Goal: Transaction & Acquisition: Book appointment/travel/reservation

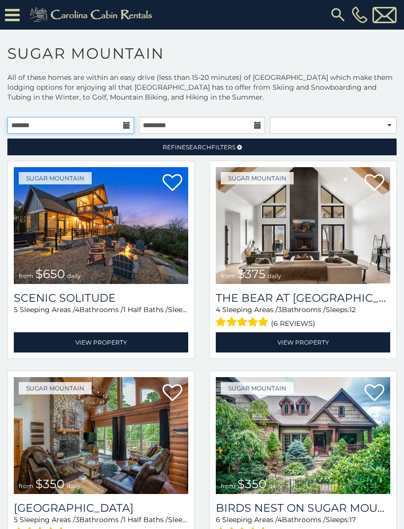
click at [82, 126] on input "text" at bounding box center [70, 125] width 127 height 17
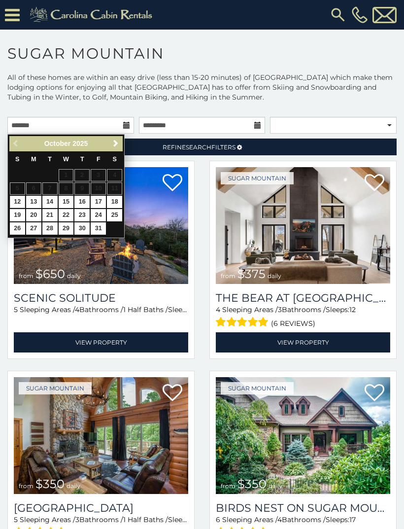
click at [333, 345] on link "View Property" at bounding box center [303, 342] width 175 height 20
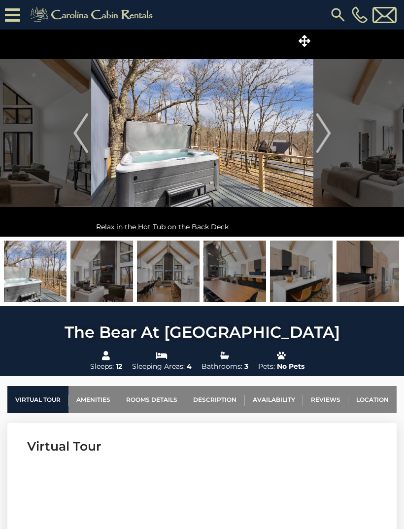
click at [324, 132] on img "Next" at bounding box center [323, 132] width 15 height 39
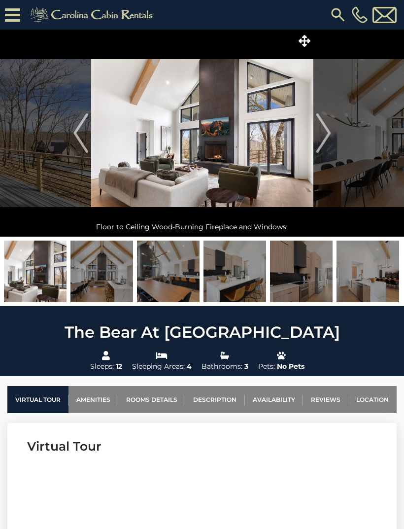
click at [333, 129] on button "Next" at bounding box center [324, 133] width 20 height 207
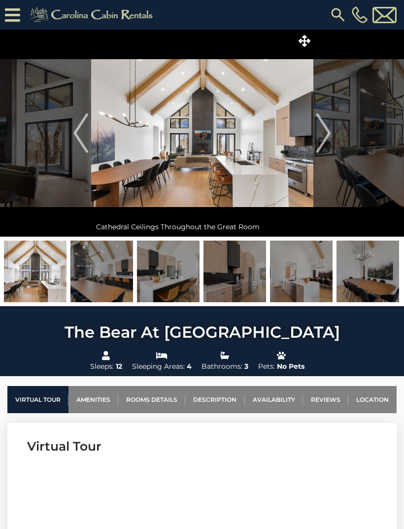
click at [87, 138] on img "Previous" at bounding box center [80, 132] width 15 height 39
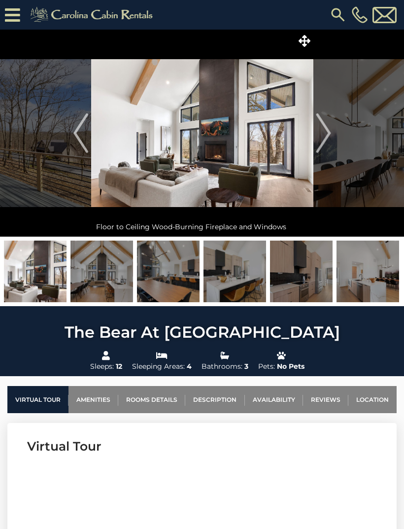
click at [329, 139] on img "Next" at bounding box center [323, 132] width 15 height 39
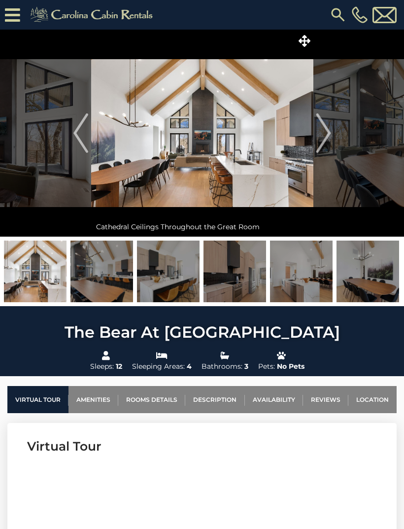
click at [321, 137] on img "Next" at bounding box center [323, 132] width 15 height 39
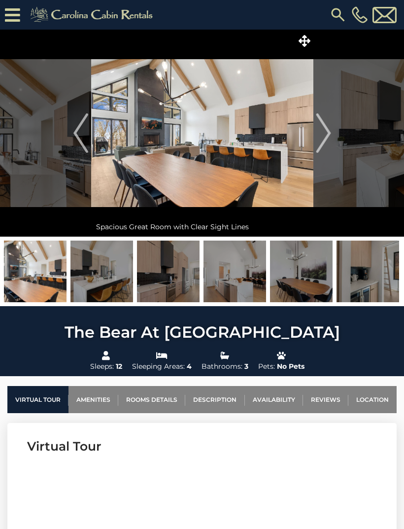
click at [326, 132] on img "Next" at bounding box center [323, 132] width 15 height 39
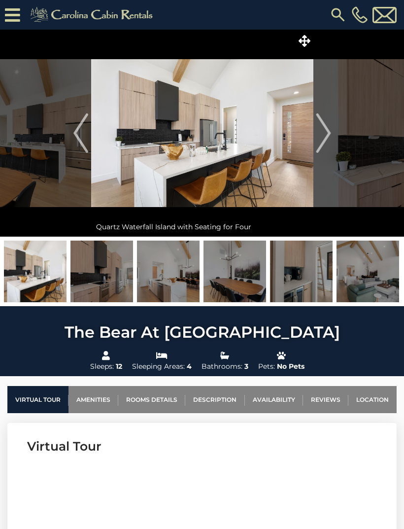
click at [321, 132] on img "Next" at bounding box center [323, 132] width 15 height 39
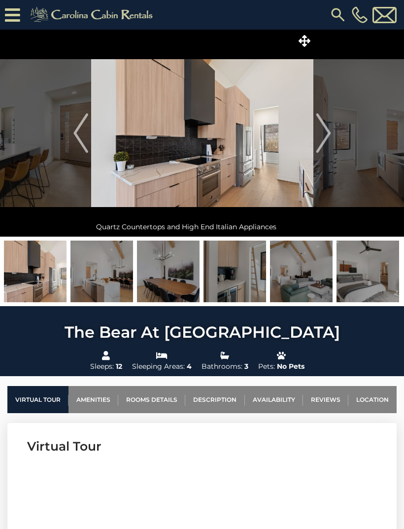
click at [322, 141] on img "Next" at bounding box center [323, 132] width 15 height 39
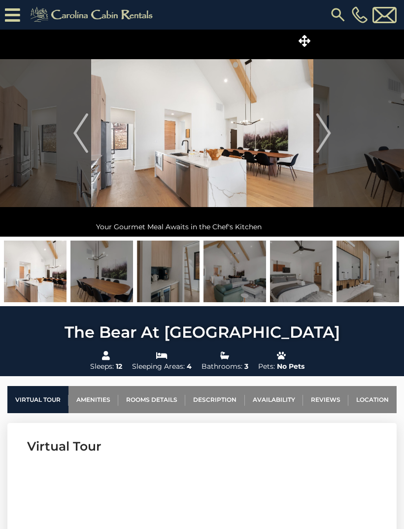
click at [332, 133] on button "Next" at bounding box center [324, 133] width 20 height 207
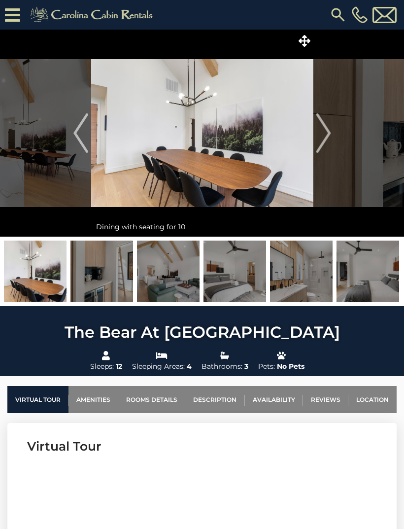
click at [329, 132] on img "Next" at bounding box center [323, 132] width 15 height 39
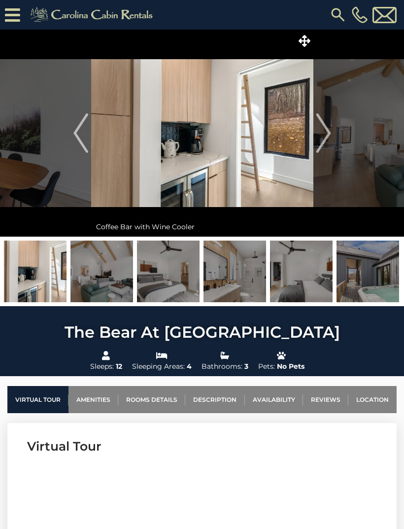
click at [326, 134] on img "Next" at bounding box center [323, 132] width 15 height 39
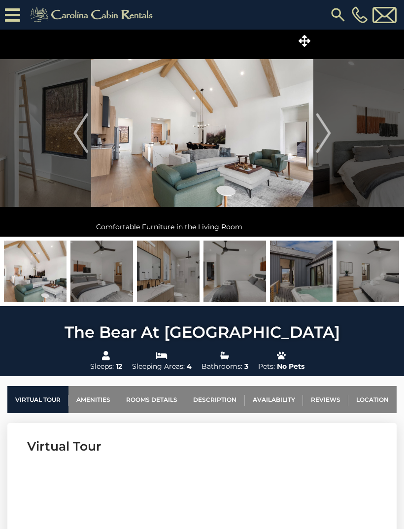
click at [330, 128] on img "Next" at bounding box center [323, 132] width 15 height 39
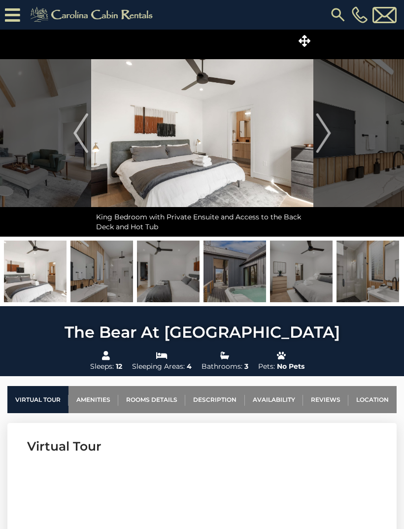
click at [326, 134] on img "Next" at bounding box center [323, 132] width 15 height 39
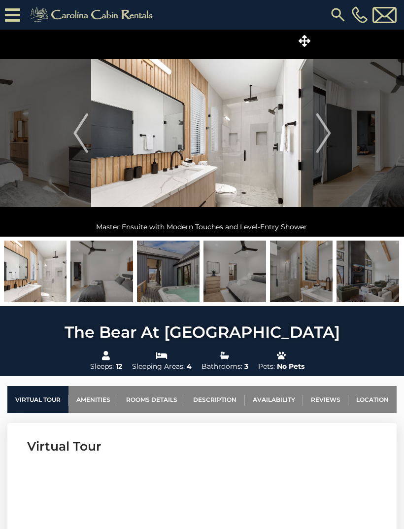
click at [322, 138] on img "Next" at bounding box center [323, 132] width 15 height 39
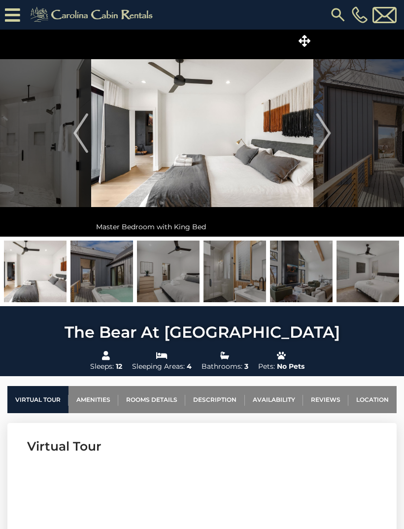
click at [324, 135] on img "Next" at bounding box center [323, 132] width 15 height 39
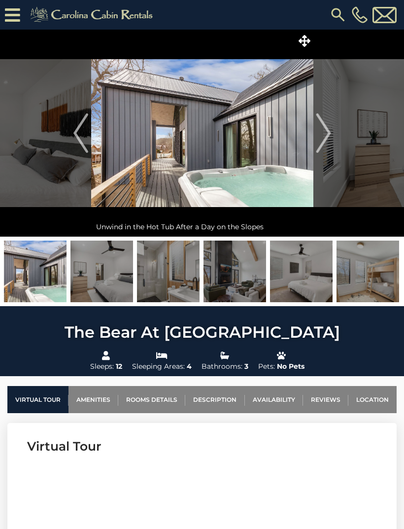
click at [327, 135] on img "Next" at bounding box center [323, 132] width 15 height 39
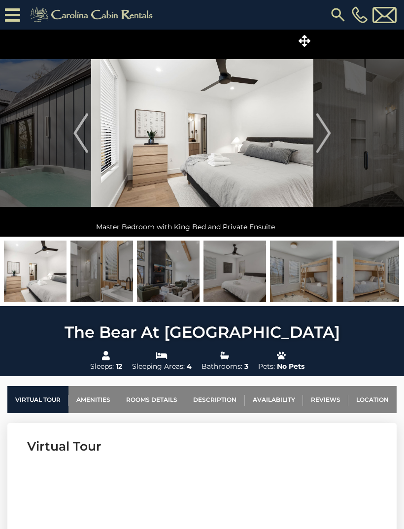
click at [332, 128] on button "Next" at bounding box center [324, 133] width 20 height 207
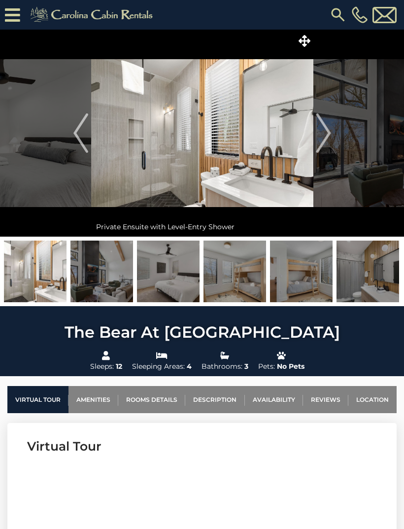
click at [326, 132] on img "Next" at bounding box center [323, 132] width 15 height 39
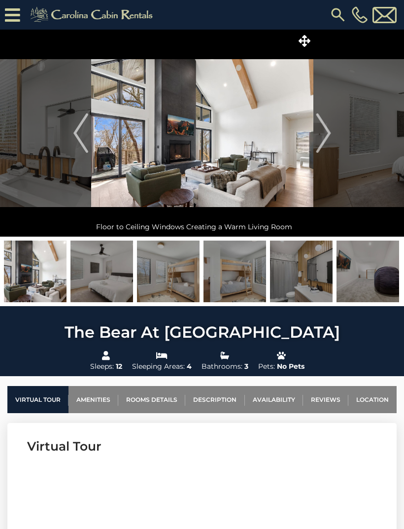
click at [327, 129] on img "Next" at bounding box center [323, 132] width 15 height 39
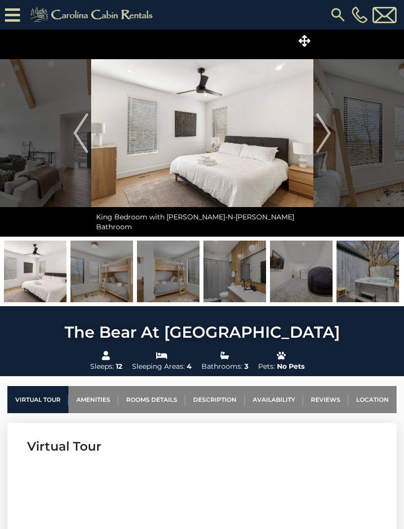
click at [330, 128] on img "Next" at bounding box center [323, 132] width 15 height 39
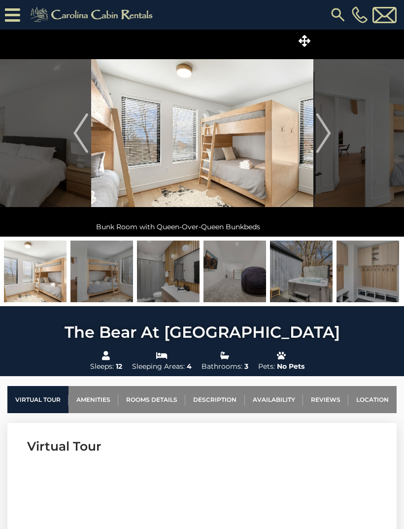
click at [327, 135] on img "Next" at bounding box center [323, 132] width 15 height 39
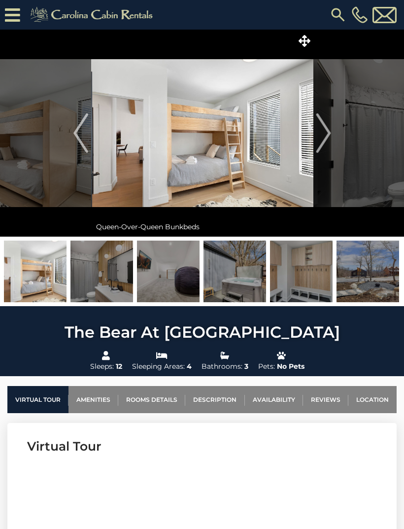
click at [329, 128] on img "Next" at bounding box center [323, 132] width 15 height 39
